Goal: Information Seeking & Learning: Learn about a topic

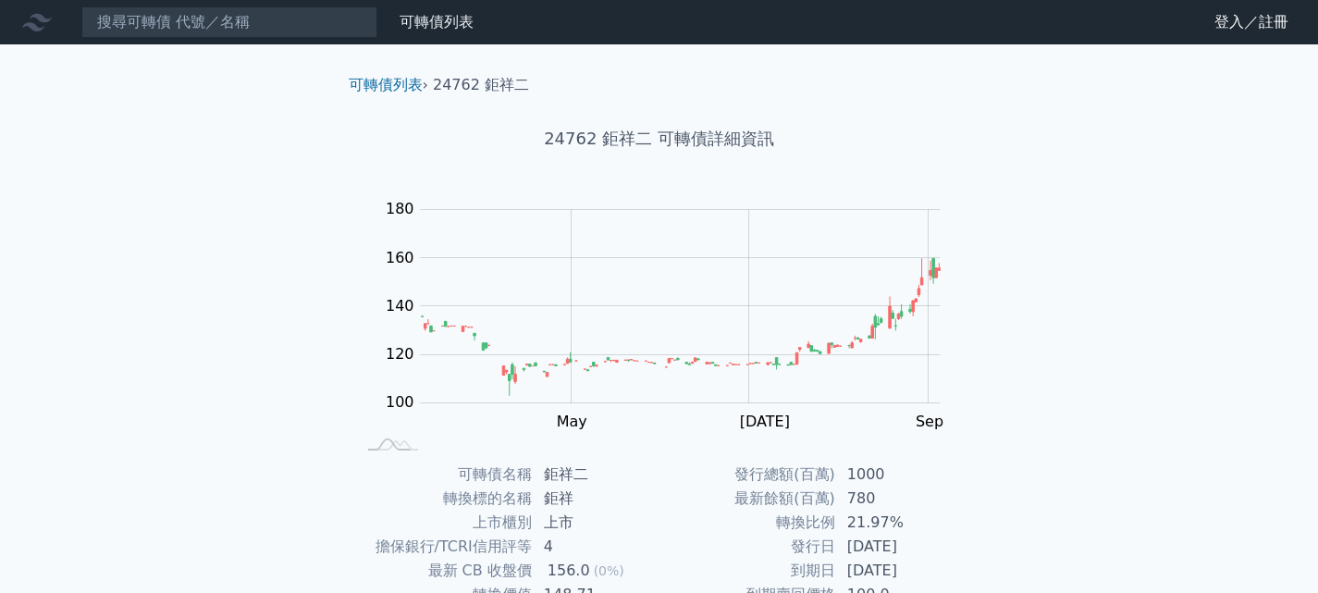
click at [1070, 348] on div "可轉債列表 財務數據 可轉債列表 財務數據 登入／註冊 登入／註冊 可轉債列表 › 24762 鉅祥二 24762 鉅祥二 可轉債詳細資訊 Zoom Out …" at bounding box center [659, 439] width 1318 height 878
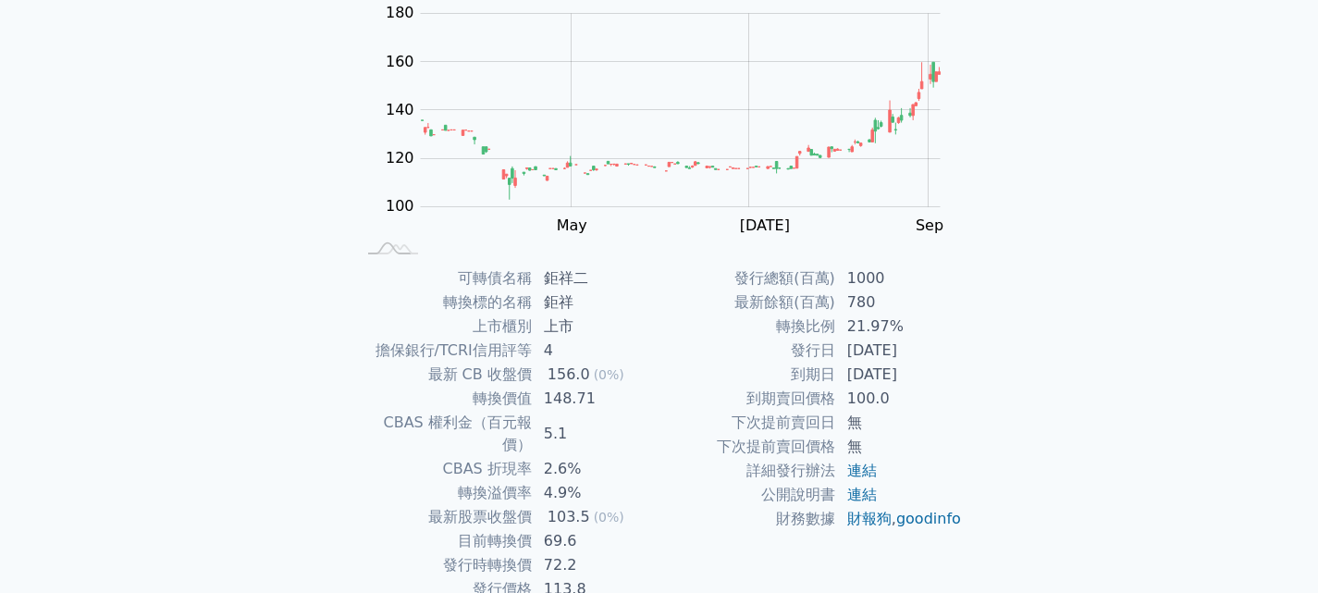
scroll to position [185, 0]
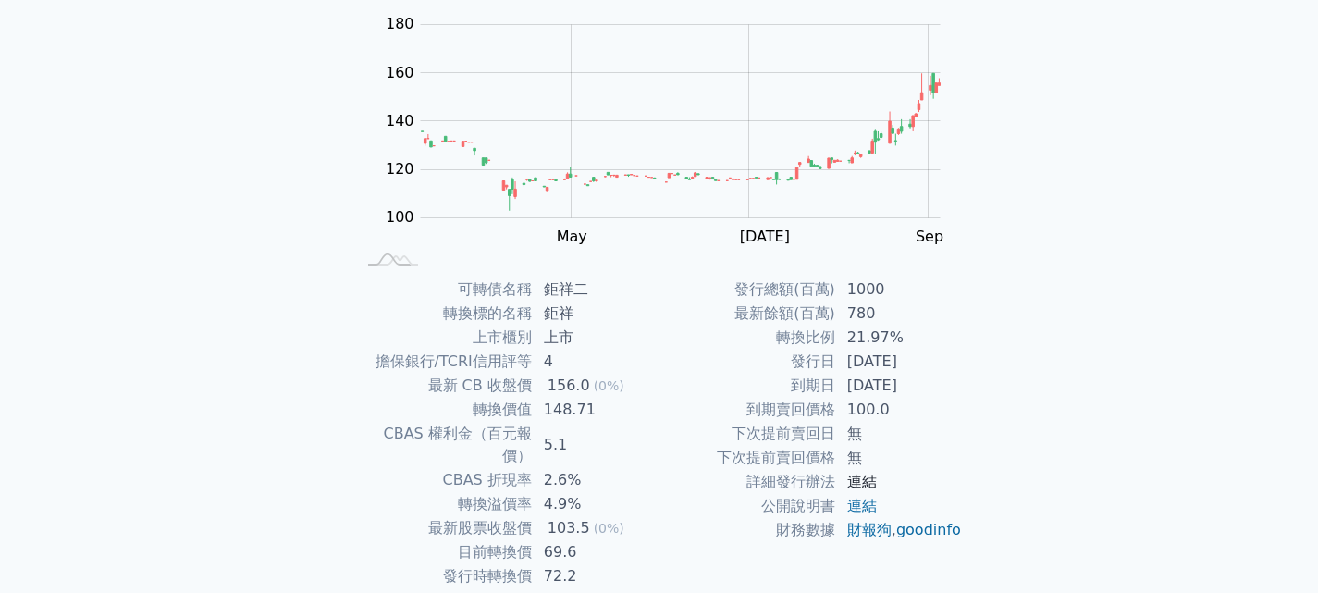
click at [864, 475] on link "連結" at bounding box center [862, 481] width 30 height 18
click at [1030, 453] on div "可轉債列表 財務數據 可轉債列表 財務數據 登入／註冊 登入／註冊 可轉債列表 › 24762 鉅祥二 24762 鉅祥二 可轉債詳細資訊 Zoom Out …" at bounding box center [659, 254] width 1318 height 878
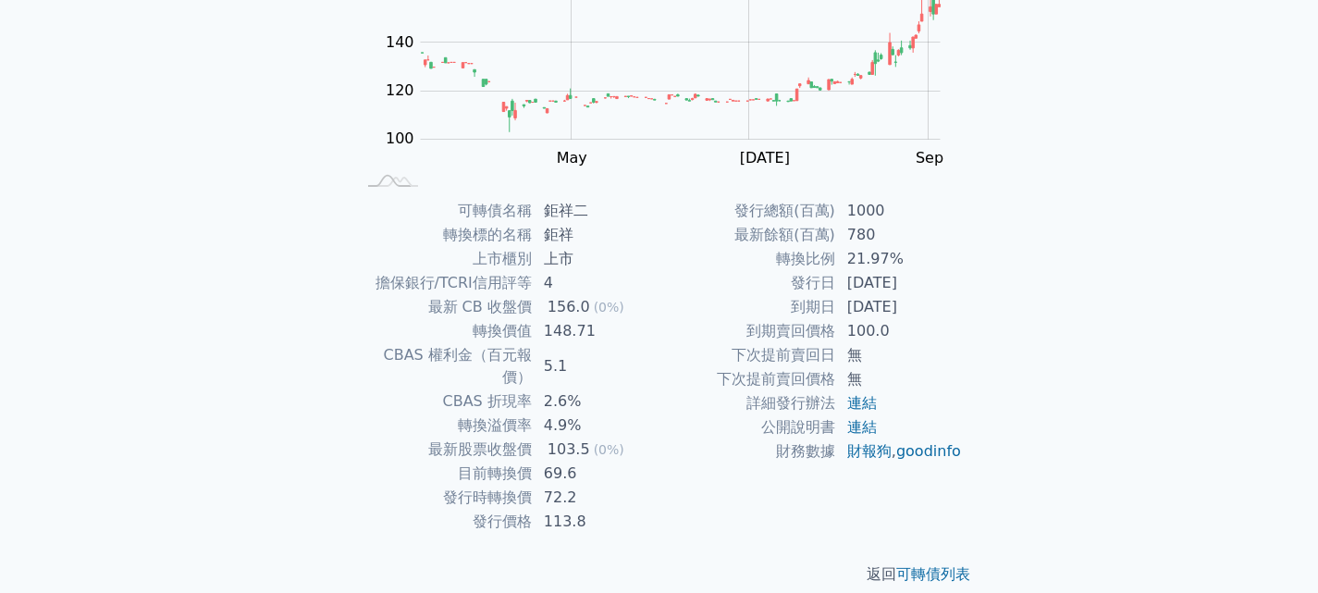
scroll to position [0, 0]
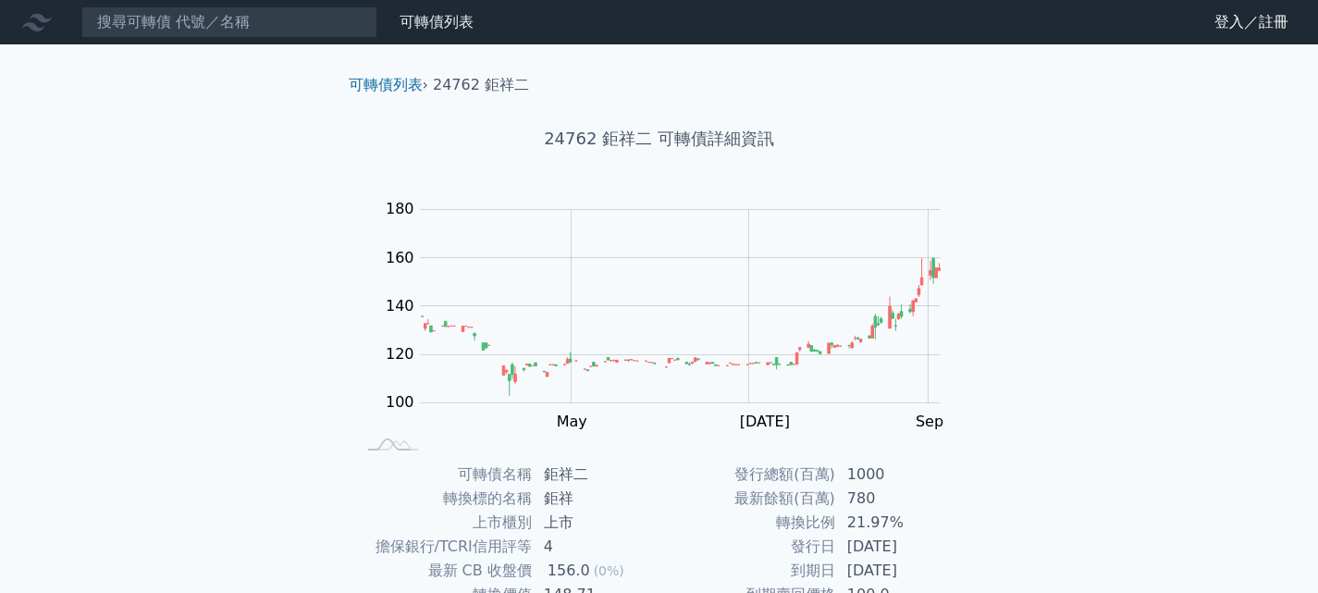
click at [0, 0] on link "財務數據" at bounding box center [0, 0] width 0 height 0
click at [447, 18] on link "可轉債列表" at bounding box center [436, 22] width 74 height 18
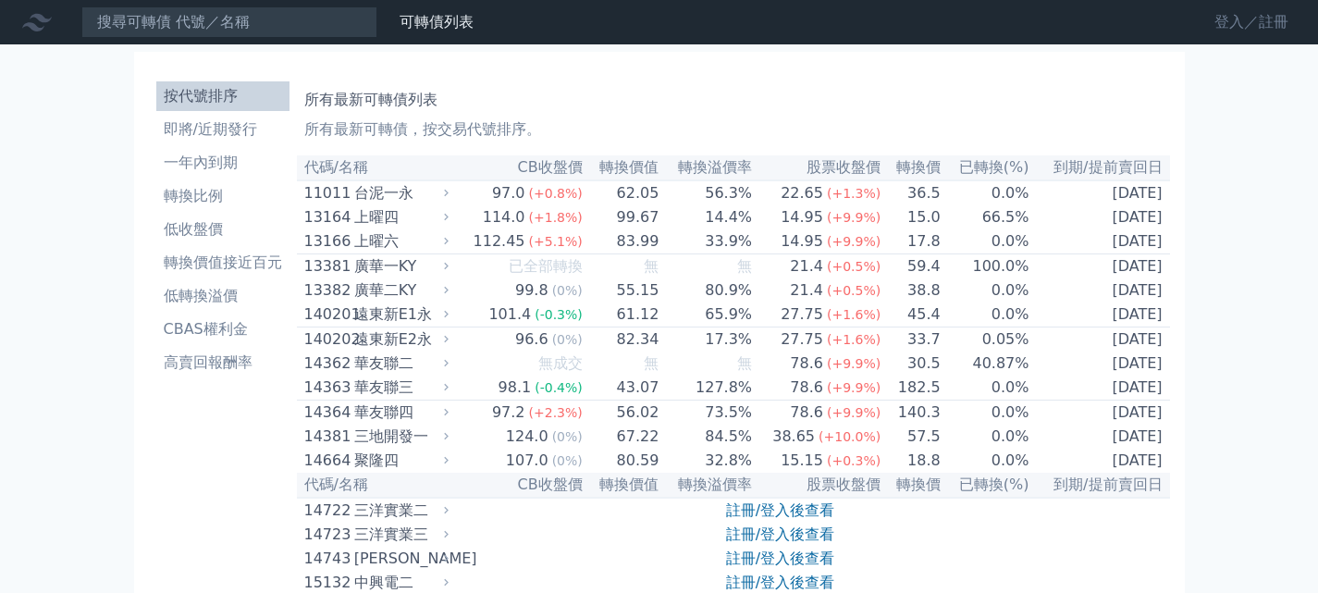
click at [1283, 24] on link "登入／註冊" at bounding box center [1251, 22] width 104 height 30
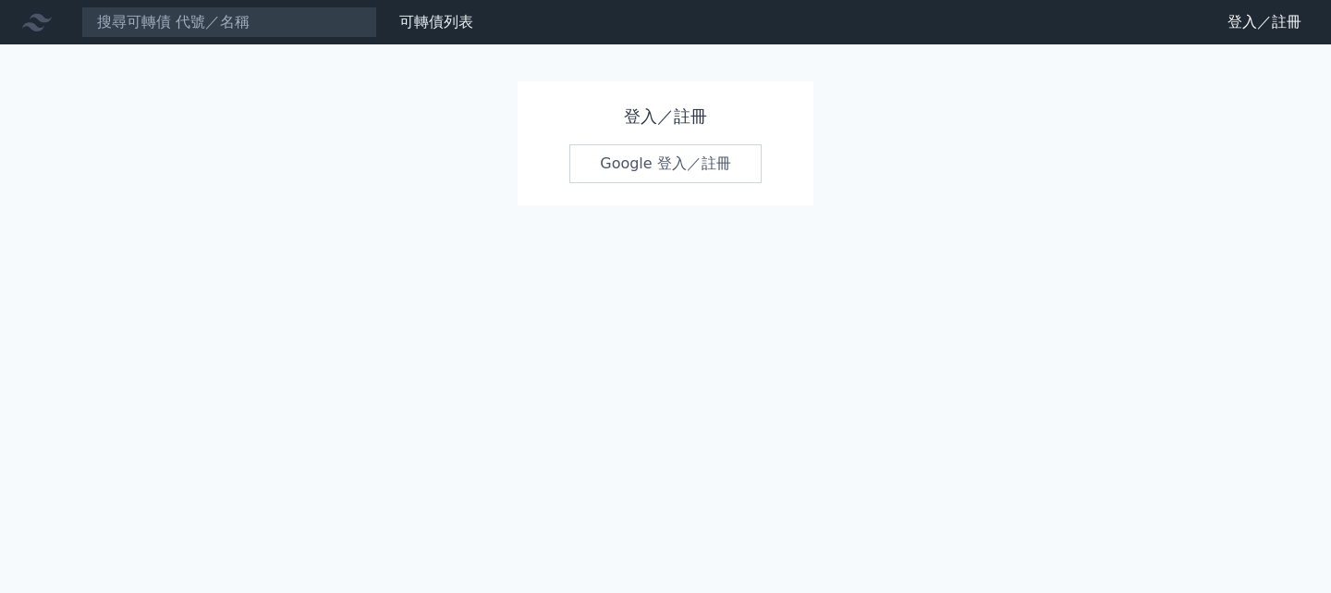
click at [684, 161] on link "Google 登入／註冊" at bounding box center [666, 163] width 192 height 39
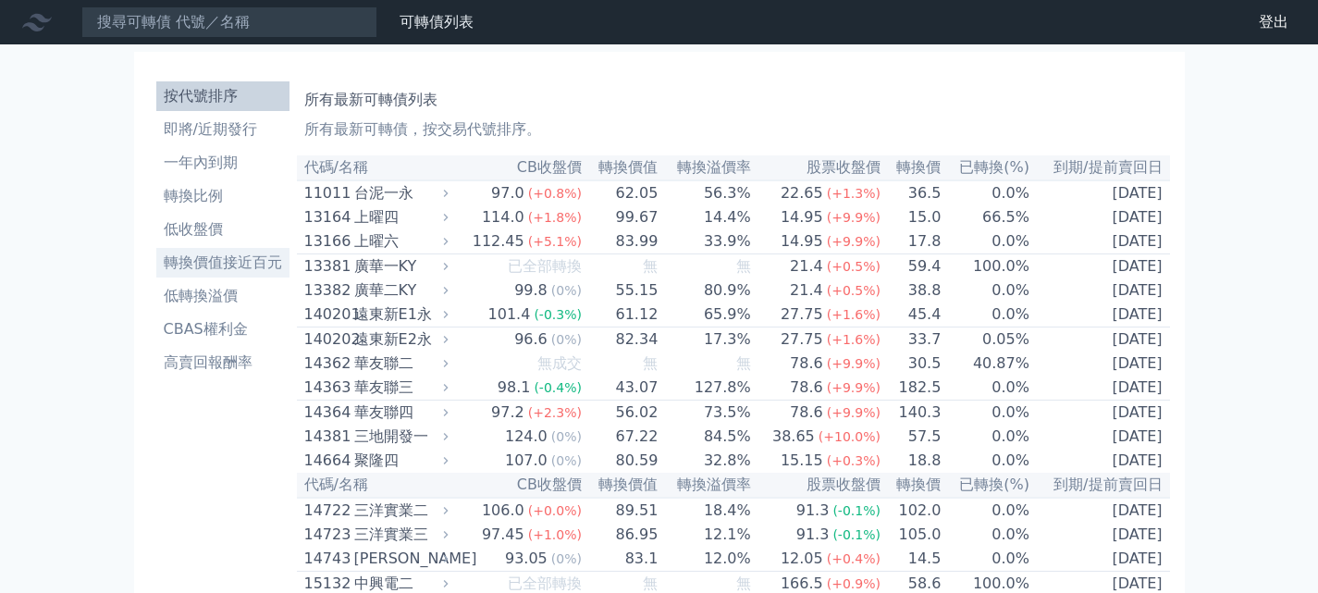
click at [270, 262] on li "轉換價值接近百元" at bounding box center [222, 263] width 133 height 22
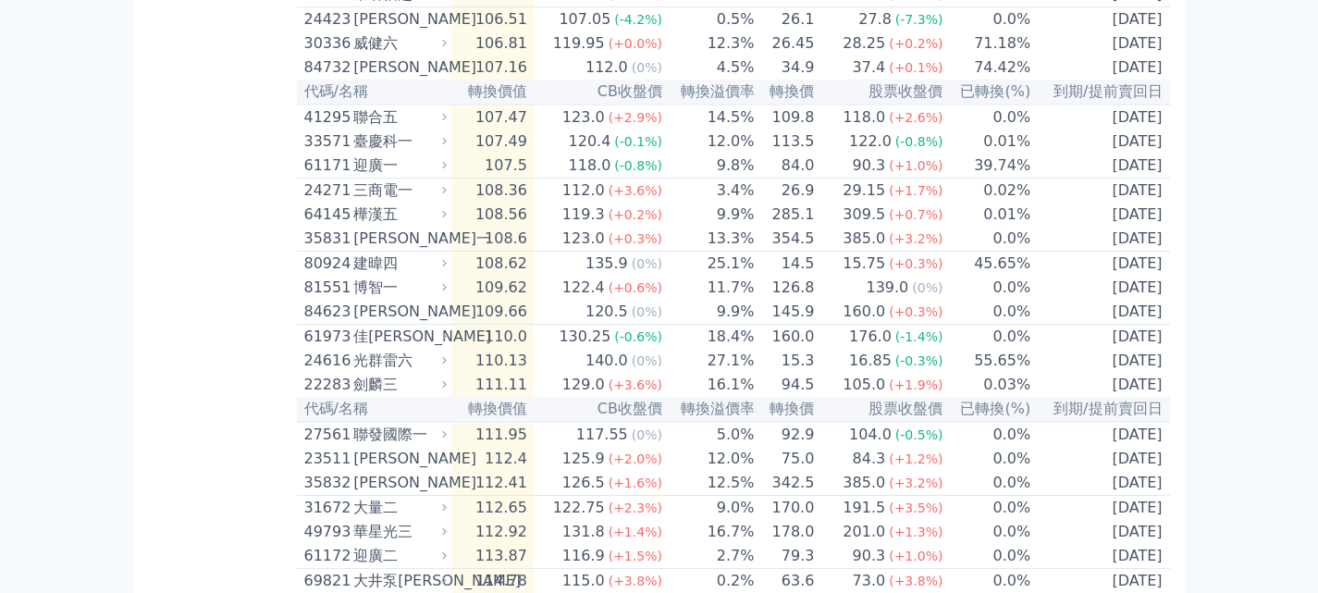
scroll to position [3253, 0]
